Goal: Book appointment/travel/reservation

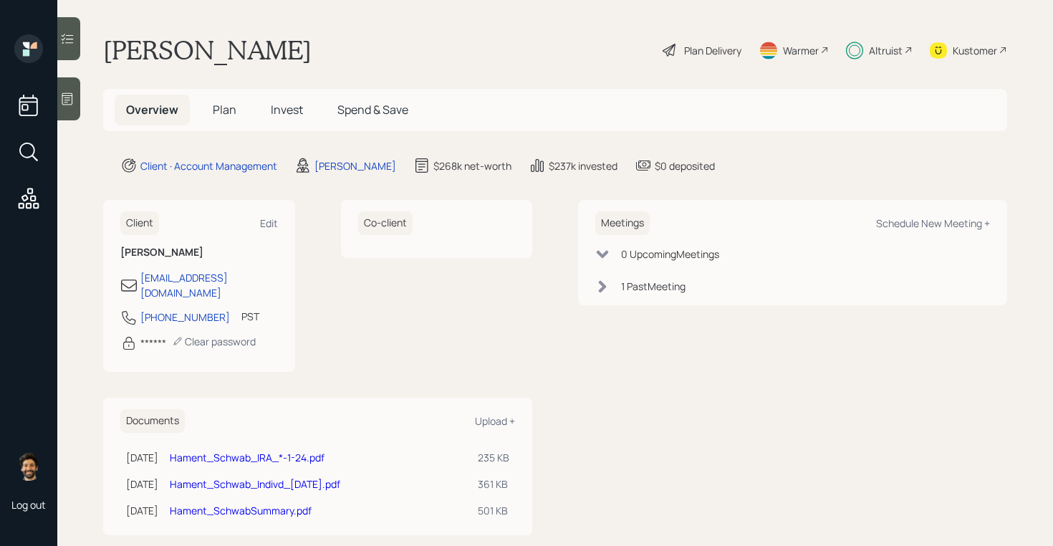
click at [939, 226] on div "Schedule New Meeting +" at bounding box center [933, 223] width 114 height 14
select select "f14b762f-c7c2-4b89-9227-8fa891345eea"
